Goal: Navigation & Orientation: Find specific page/section

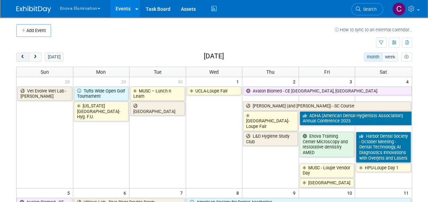
click at [22, 56] on span "prev" at bounding box center [22, 57] width 5 height 5
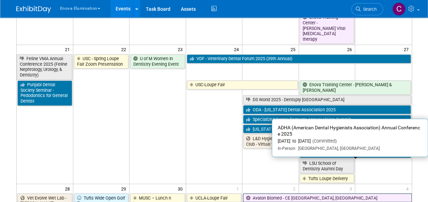
scroll to position [535, 0]
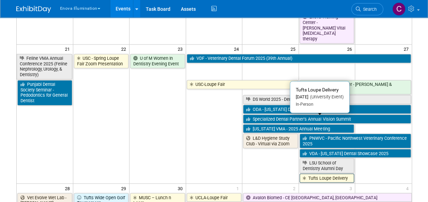
click at [317, 173] on link "Tufts Loupe Delivery" at bounding box center [327, 177] width 55 height 9
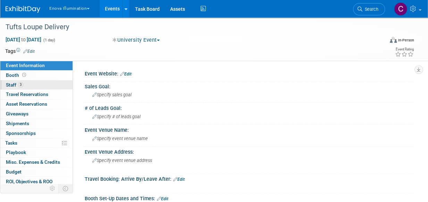
click at [10, 84] on span "Staff 3" at bounding box center [14, 85] width 17 height 6
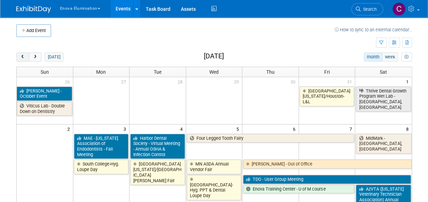
click at [20, 58] on span "prev" at bounding box center [22, 57] width 5 height 5
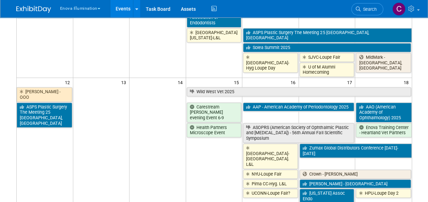
scroll to position [227, 0]
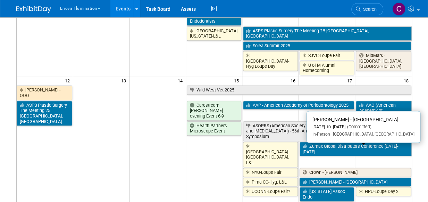
click at [332, 177] on link "Dr. Dean - Nova University" at bounding box center [355, 181] width 111 height 9
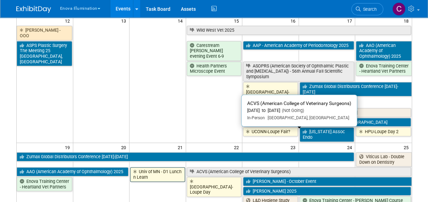
scroll to position [288, 0]
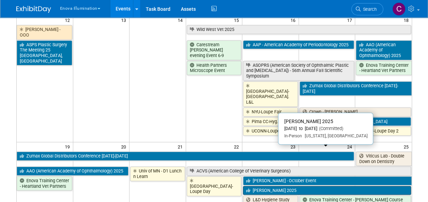
click at [255, 186] on link "ADA SmileCon 2025" at bounding box center [327, 190] width 168 height 9
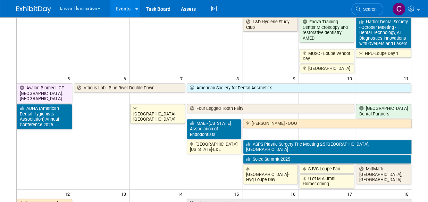
scroll to position [0, 0]
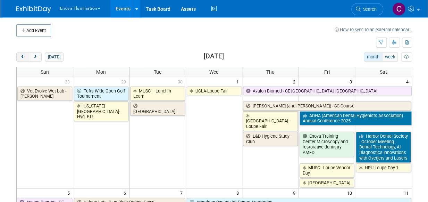
click at [19, 58] on button "prev" at bounding box center [22, 56] width 13 height 9
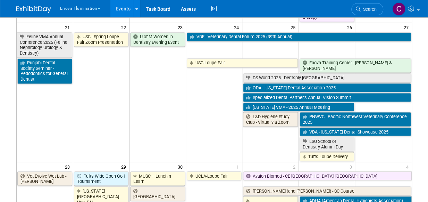
scroll to position [585, 0]
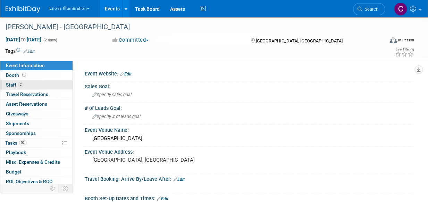
click at [12, 84] on span "Staff 2" at bounding box center [14, 85] width 17 height 6
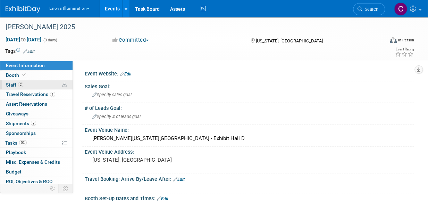
click at [14, 82] on span "Staff 2" at bounding box center [14, 85] width 17 height 6
